Goal: Task Accomplishment & Management: Manage account settings

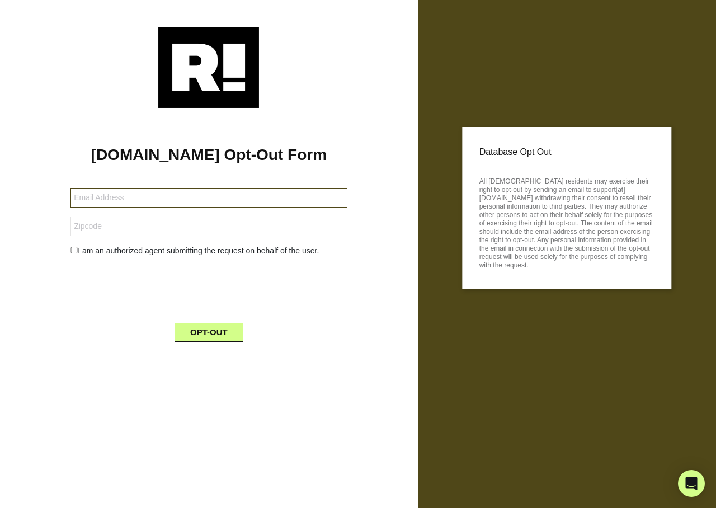
type input "[EMAIL_ADDRESS][DOMAIN_NAME]"
type input "28075"
type input "[EMAIL_ADDRESS][DOMAIN_NAME]"
type input "96707"
type input "[EMAIL_ADDRESS][DOMAIN_NAME]"
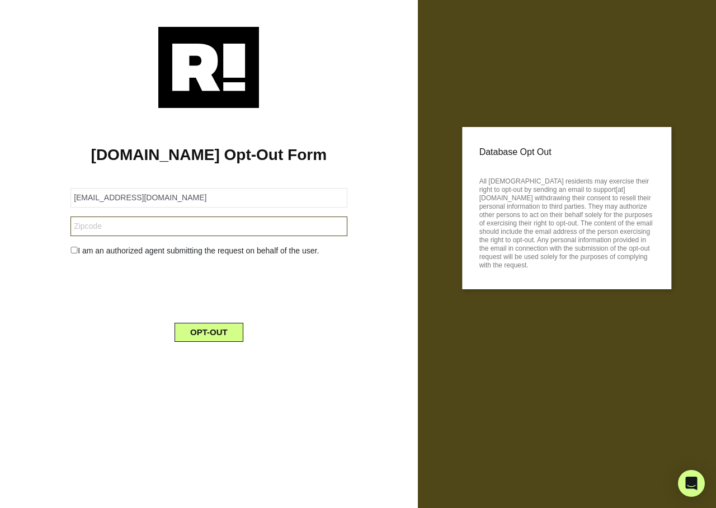
type input "87410"
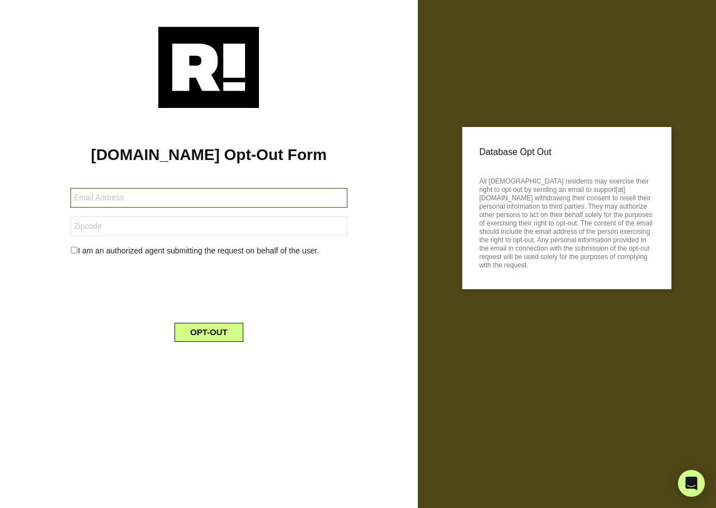
type input "[EMAIL_ADDRESS][DOMAIN_NAME]"
type input "99559"
